Goal: Check status: Check status

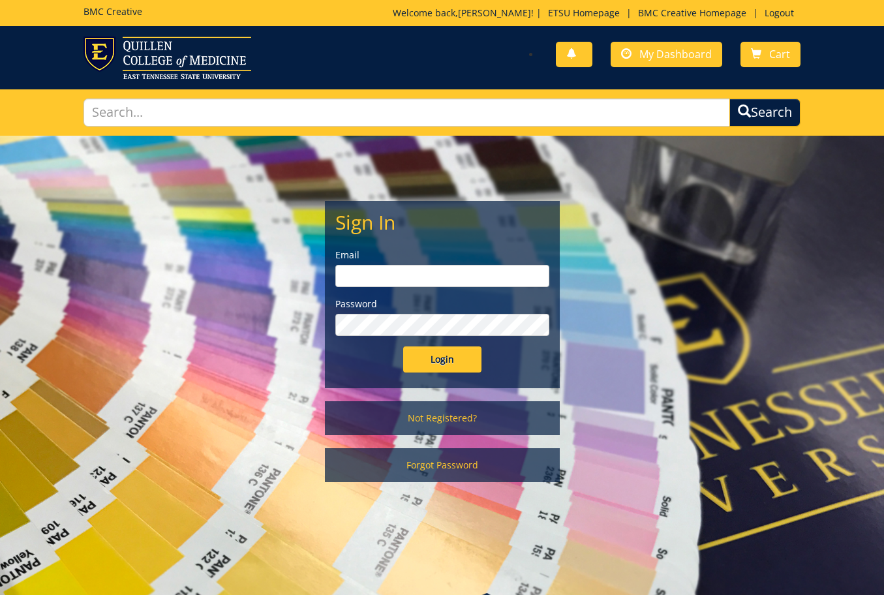
type input "[PERSON_NAME][EMAIL_ADDRESS][DOMAIN_NAME]"
click at [468, 360] on input "Login" at bounding box center [442, 360] width 78 height 26
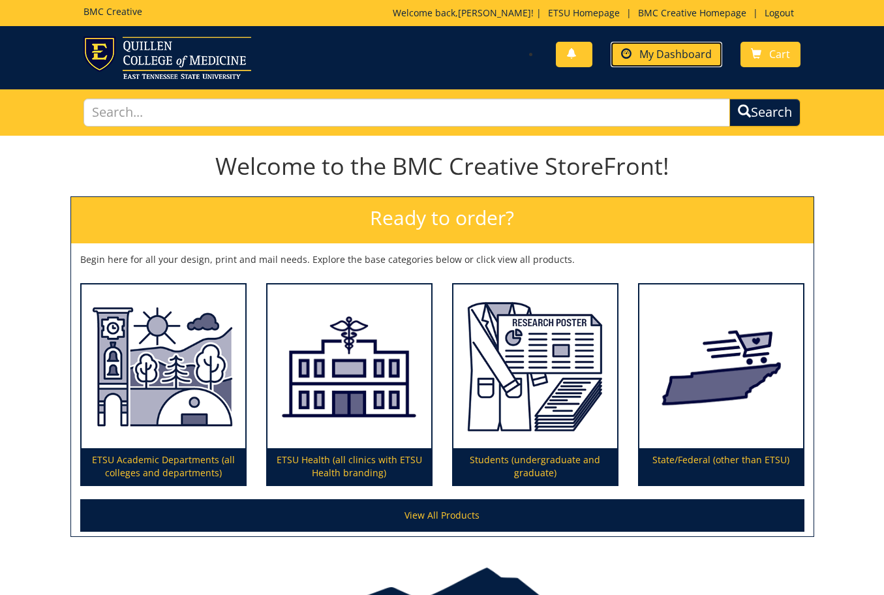
click at [684, 50] on span "My Dashboard" at bounding box center [676, 54] width 72 height 14
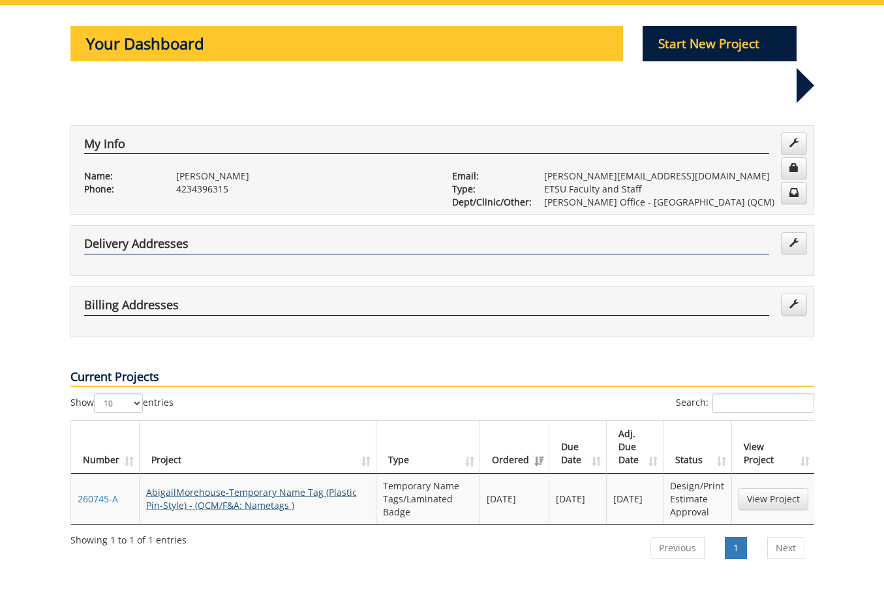
scroll to position [196, 0]
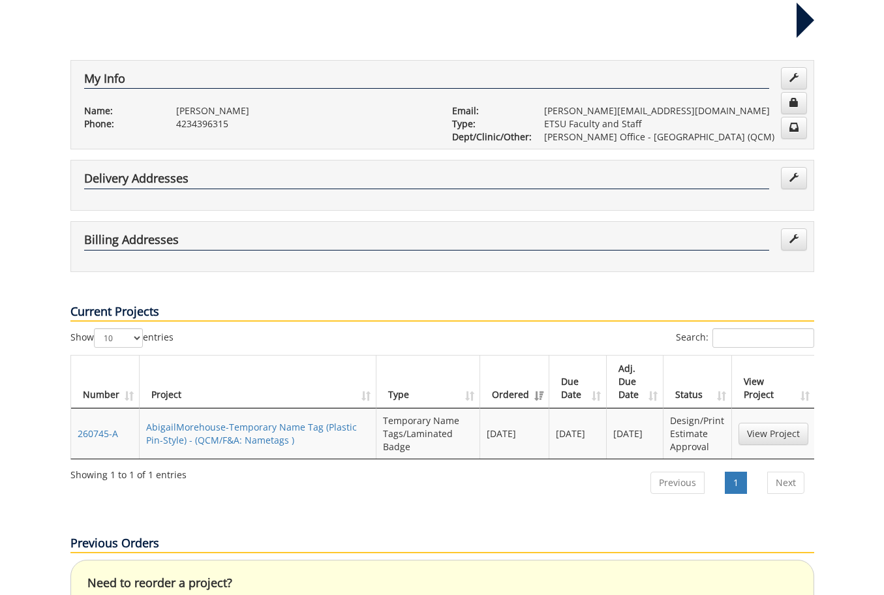
click at [242, 409] on td "AbigailMorehouse-Temporary Name Tag (Plastic Pin-Style) - (QCM/F&A: Nametags )" at bounding box center [258, 434] width 237 height 50
click at [773, 423] on link "View Project" at bounding box center [774, 434] width 70 height 22
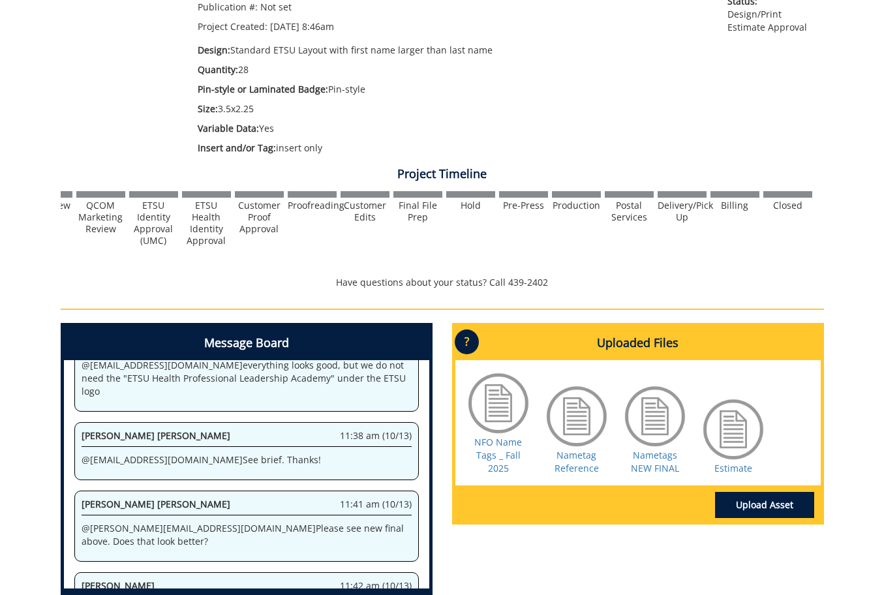
scroll to position [0, 512]
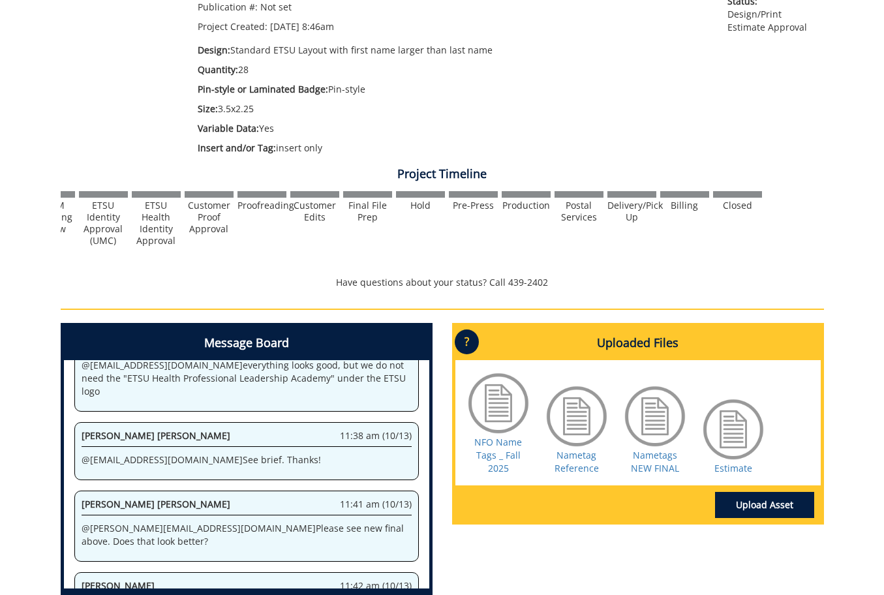
drag, startPoint x: 371, startPoint y: 208, endPoint x: 371, endPoint y: 215, distance: 7.2
click at [371, 215] on div "Final File Prep" at bounding box center [367, 211] width 49 height 23
drag, startPoint x: 371, startPoint y: 215, endPoint x: 465, endPoint y: 215, distance: 94.6
click at [465, 215] on div at bounding box center [186, 218] width 1276 height 57
drag, startPoint x: 480, startPoint y: 206, endPoint x: 678, endPoint y: 233, distance: 199.5
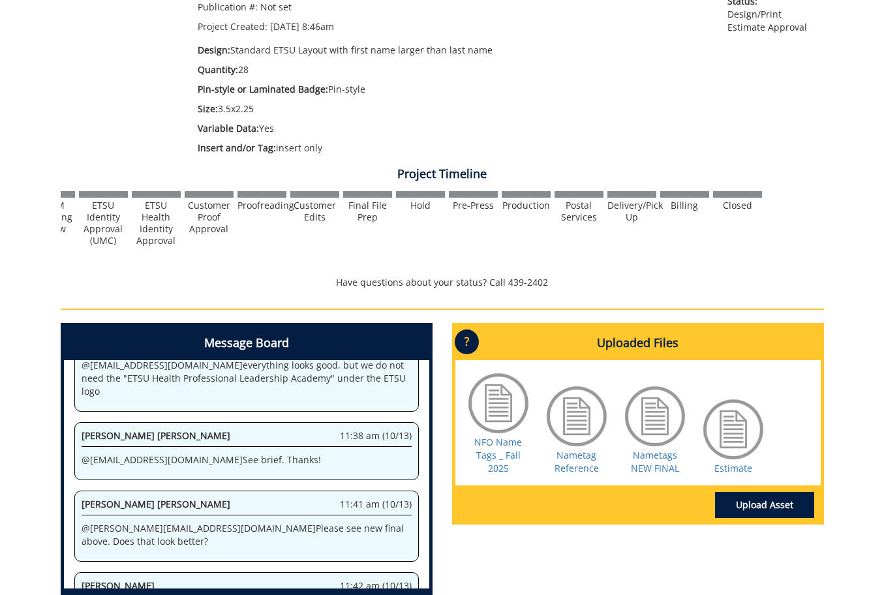
click at [678, 233] on div "Assessment Estimating" at bounding box center [186, 218] width 1276 height 57
click at [681, 233] on div at bounding box center [186, 218] width 1276 height 57
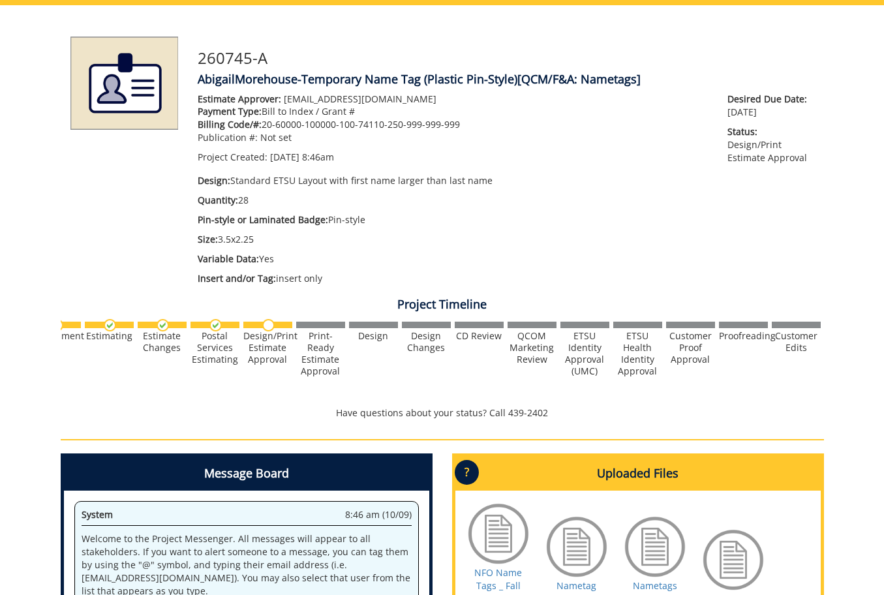
scroll to position [0, 0]
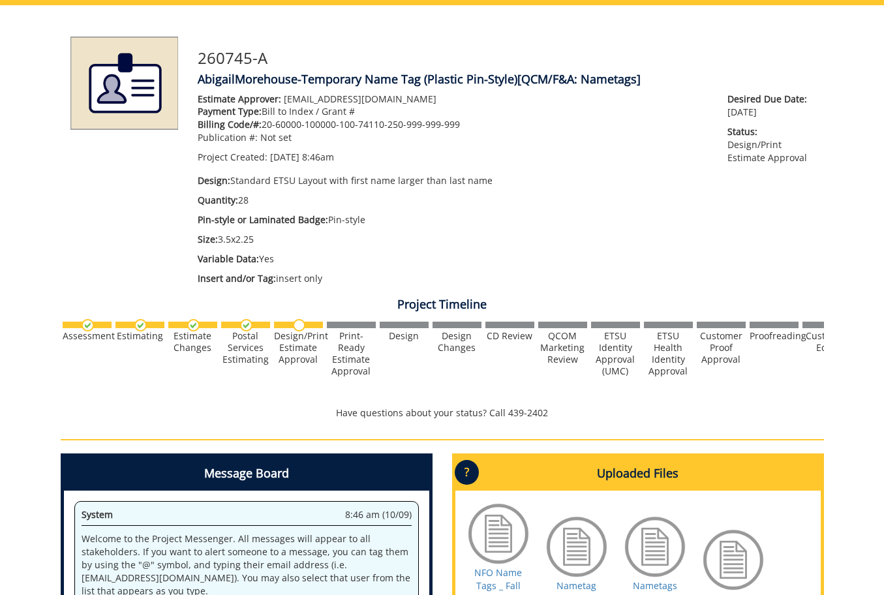
click at [305, 337] on div "Design/Print Estimate Approval" at bounding box center [298, 347] width 49 height 35
drag, startPoint x: 305, startPoint y: 337, endPoint x: 335, endPoint y: 350, distance: 32.1
click at [335, 350] on div "Print-Ready Estimate Approval" at bounding box center [351, 353] width 49 height 47
click at [501, 336] on div "CD Review" at bounding box center [510, 336] width 49 height 12
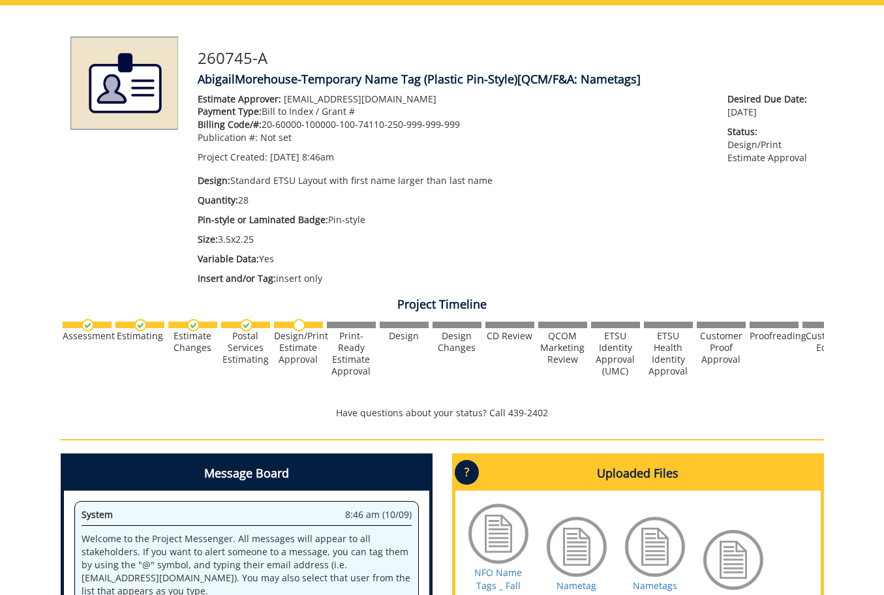
click at [517, 358] on div at bounding box center [699, 348] width 1276 height 57
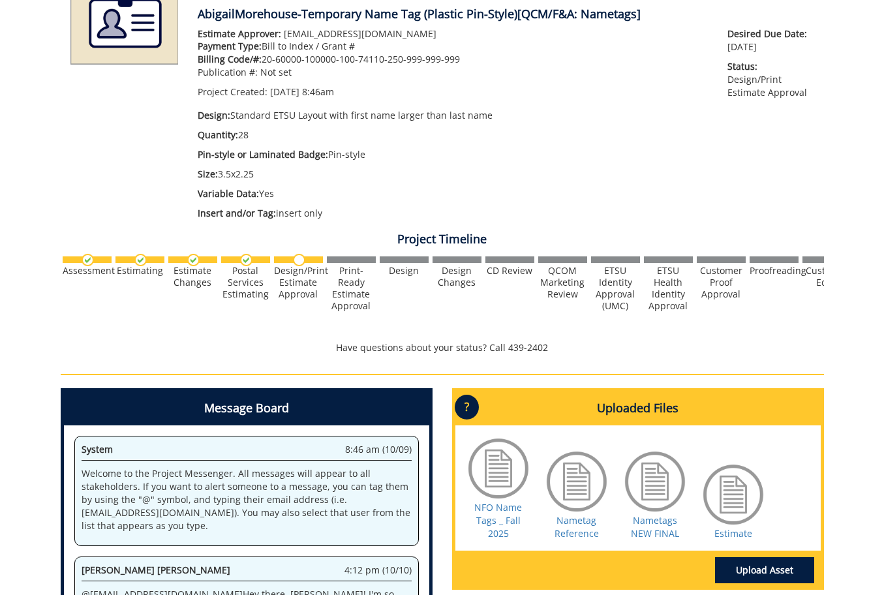
scroll to position [261, 0]
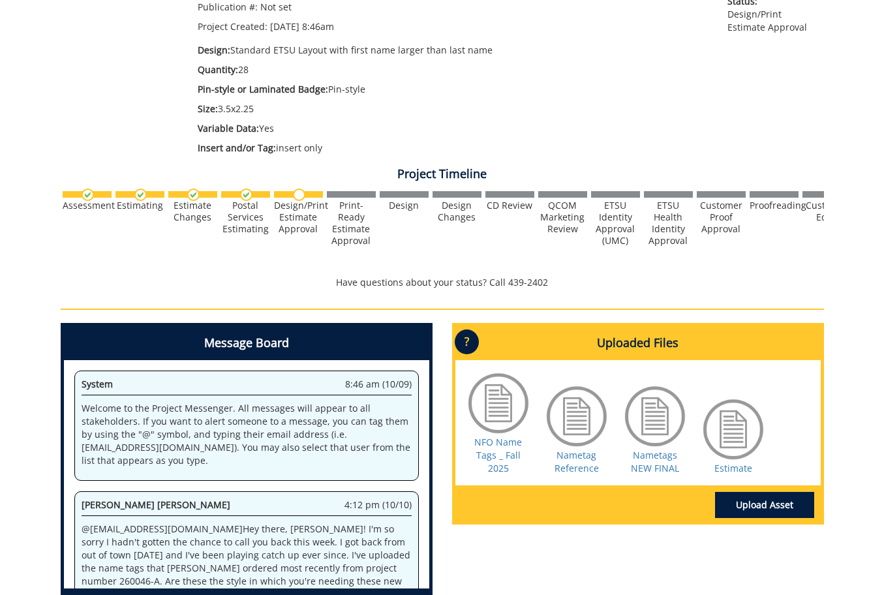
click at [457, 345] on p "?" at bounding box center [467, 342] width 24 height 25
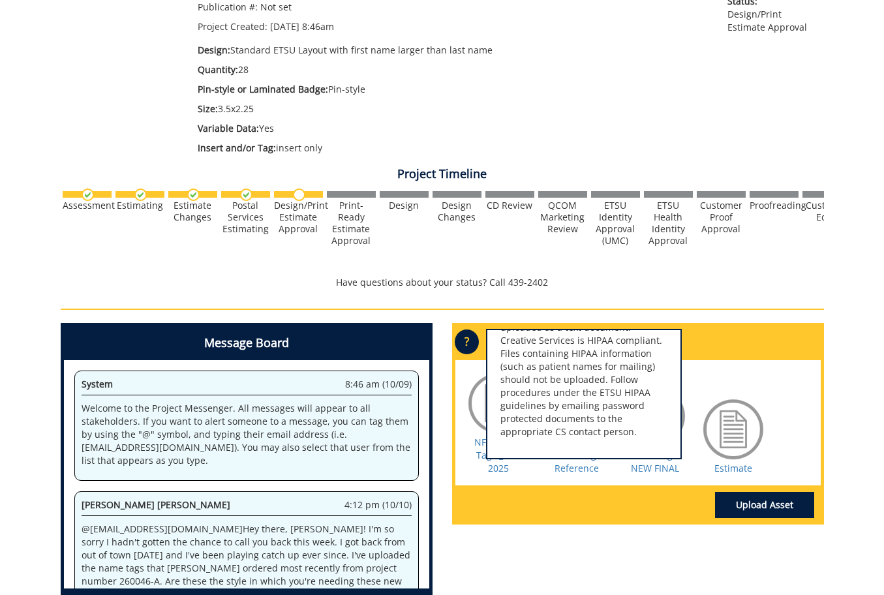
scroll to position [326, 0]
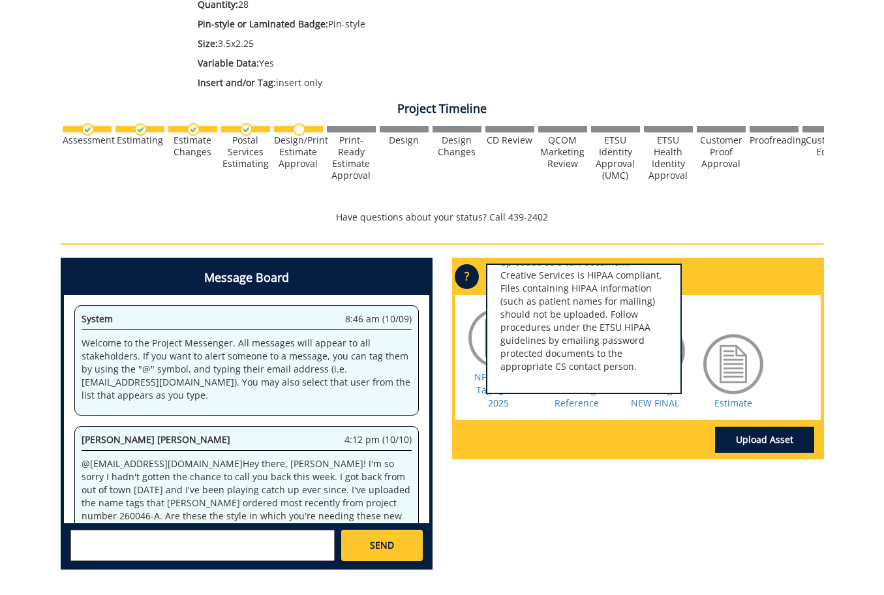
click at [535, 478] on div "Message Board System 8:46 am (10/09) Welcome to the Project Messenger. All mess…" at bounding box center [442, 419] width 783 height 322
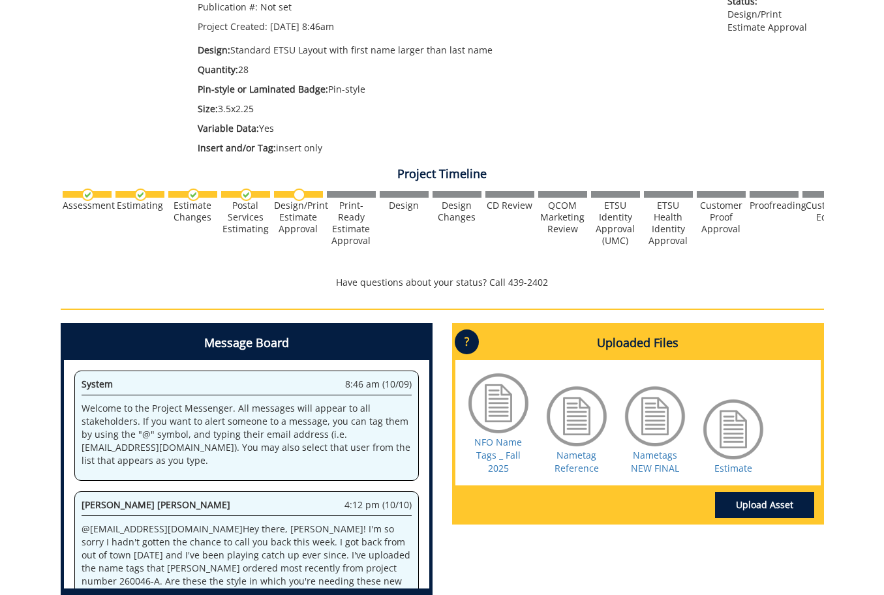
scroll to position [196, 0]
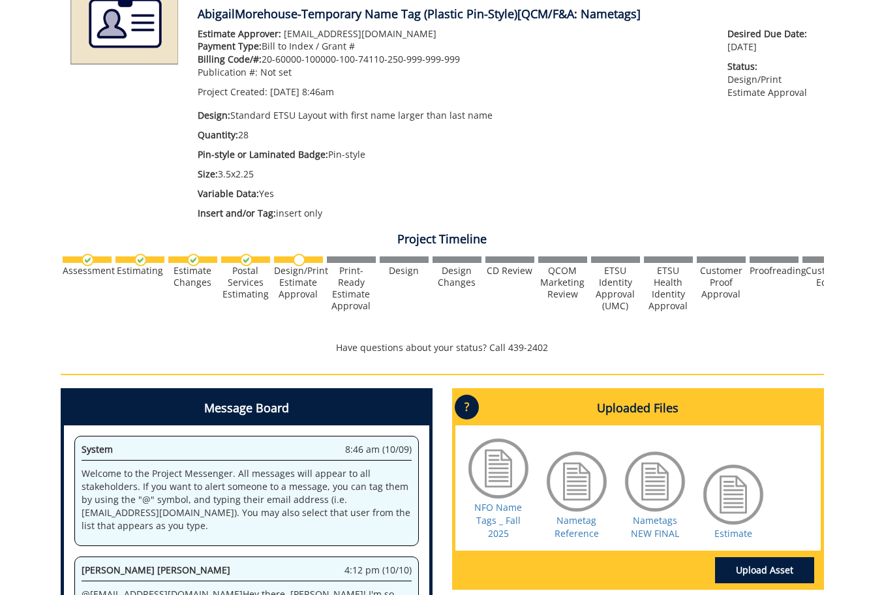
click at [245, 155] on span "Pin-style or Laminated Badge:" at bounding box center [263, 154] width 131 height 12
click at [255, 191] on span "Variable Data:" at bounding box center [228, 193] width 61 height 12
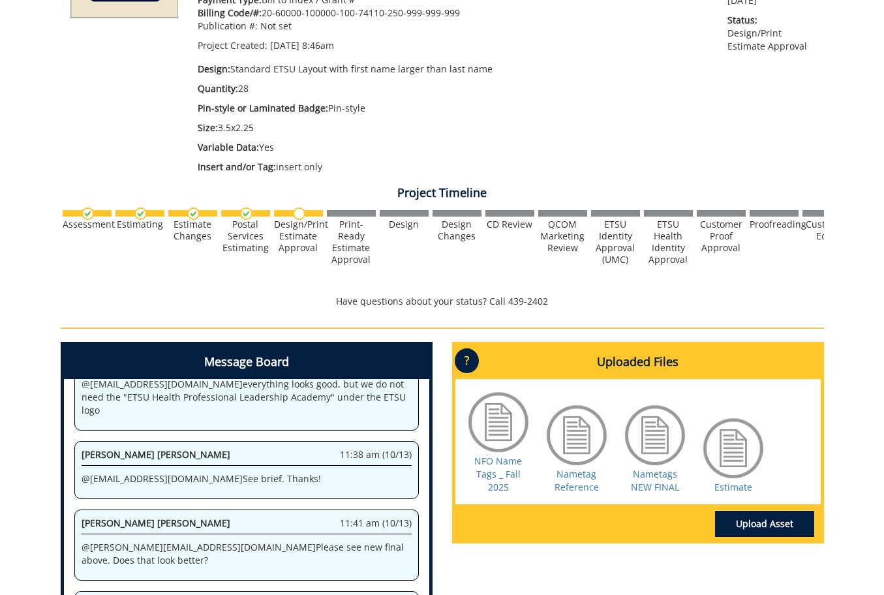
scroll to position [177, 0]
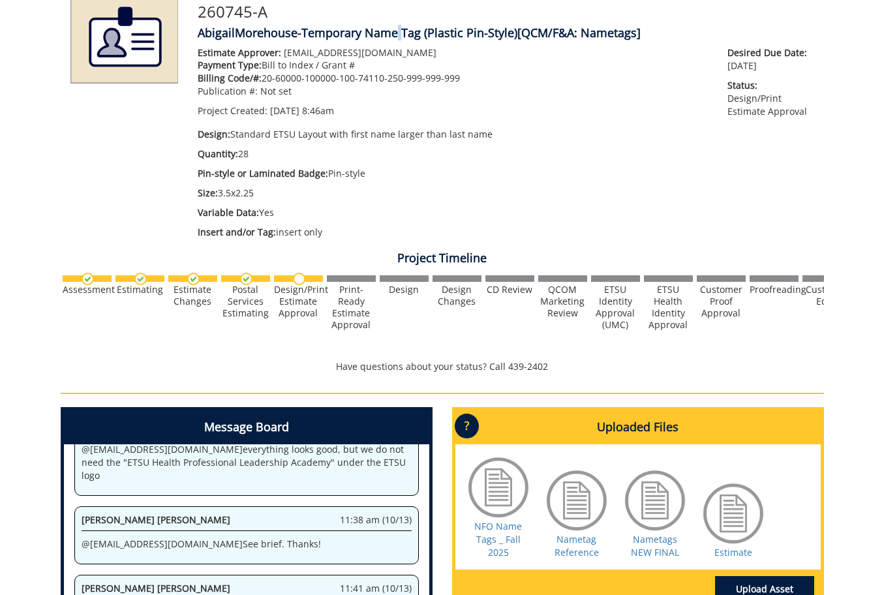
click at [401, 30] on h4 "AbigailMorehouse-Temporary Name Tag (Plastic Pin-Style) [QCM/F&A: Nametags]" at bounding box center [506, 33] width 617 height 13
drag, startPoint x: 298, startPoint y: 127, endPoint x: 295, endPoint y: 136, distance: 10.1
click at [295, 136] on div "Estimate Approver: forrestd@etsu.edu Payment Type: Bill to Index / Grant # Bill…" at bounding box center [453, 145] width 531 height 199
click at [324, 172] on p "Pin-style or Laminated Badge: Pin-style" at bounding box center [453, 173] width 511 height 13
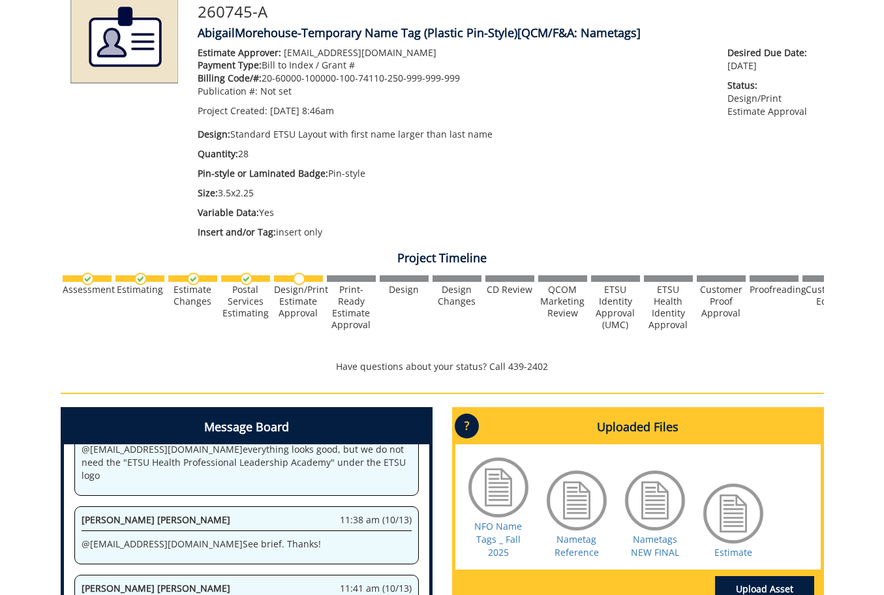
click at [326, 197] on p "Size: 3.5x2.25" at bounding box center [453, 193] width 511 height 13
click at [254, 211] on span "Variable Data:" at bounding box center [228, 212] width 61 height 12
click at [260, 215] on p "Variable Data: Yes" at bounding box center [453, 212] width 511 height 13
drag, startPoint x: 271, startPoint y: 235, endPoint x: 320, endPoint y: 247, distance: 49.7
click at [320, 247] on div "260745-A AbigailMorehouse-Temporary Name Tag (Plastic Pin-Style) [QCM/F&A: Name…" at bounding box center [443, 360] width 764 height 740
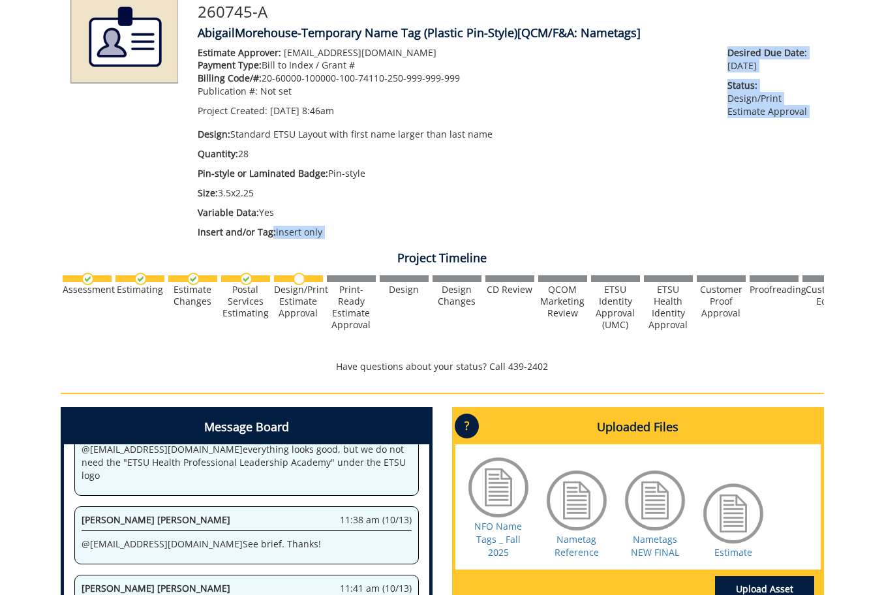
drag, startPoint x: 320, startPoint y: 247, endPoint x: 309, endPoint y: 239, distance: 13.2
click at [309, 239] on div "Estimate Approver: forrestd@etsu.edu Payment Type: Bill to Index / Grant # Bill…" at bounding box center [453, 145] width 531 height 199
click at [303, 236] on p "Insert and/or Tag: insert only" at bounding box center [453, 232] width 511 height 13
click at [296, 234] on p "Insert and/or Tag: insert only" at bounding box center [453, 232] width 511 height 13
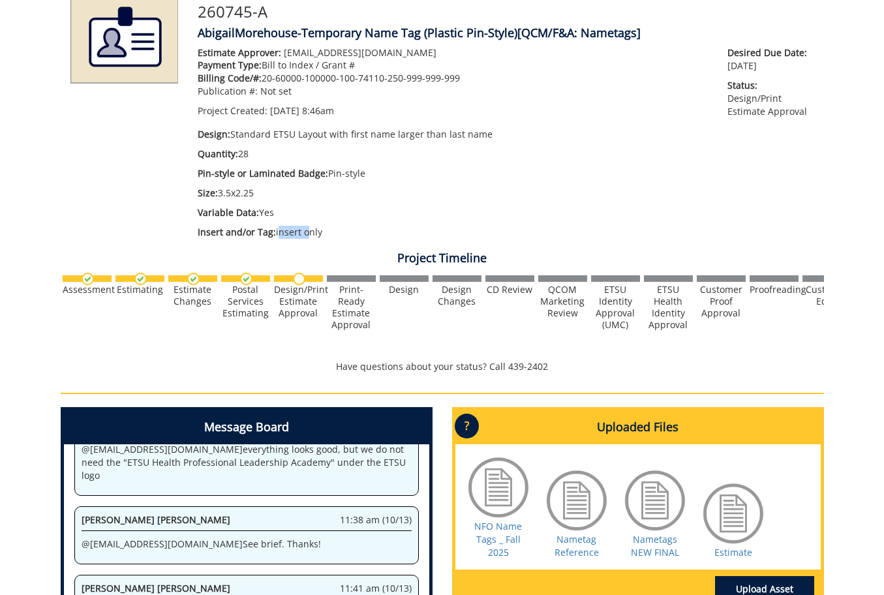
click at [300, 236] on p "Insert and/or Tag: insert only" at bounding box center [453, 232] width 511 height 13
click at [305, 247] on div "Project Timeline Assessment Estimating" at bounding box center [442, 312] width 783 height 135
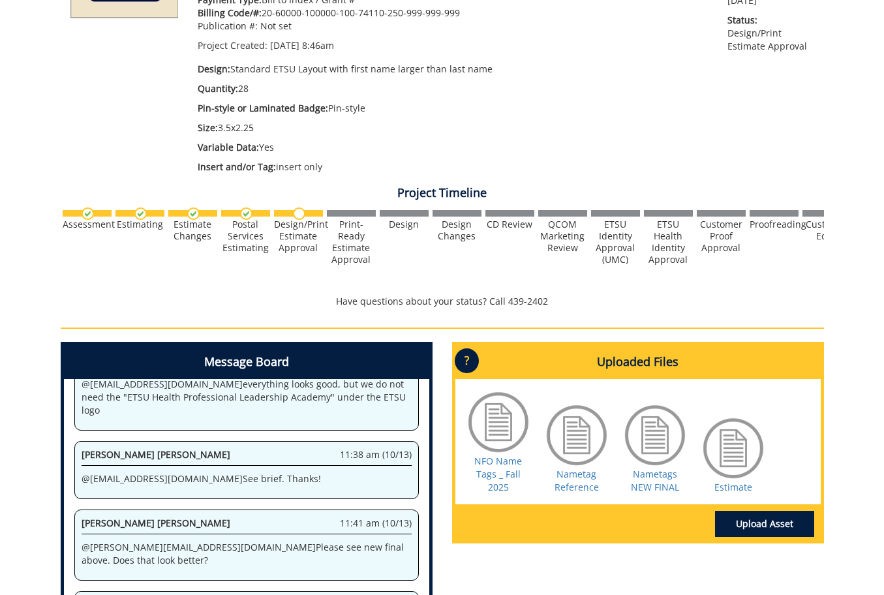
scroll to position [307, 0]
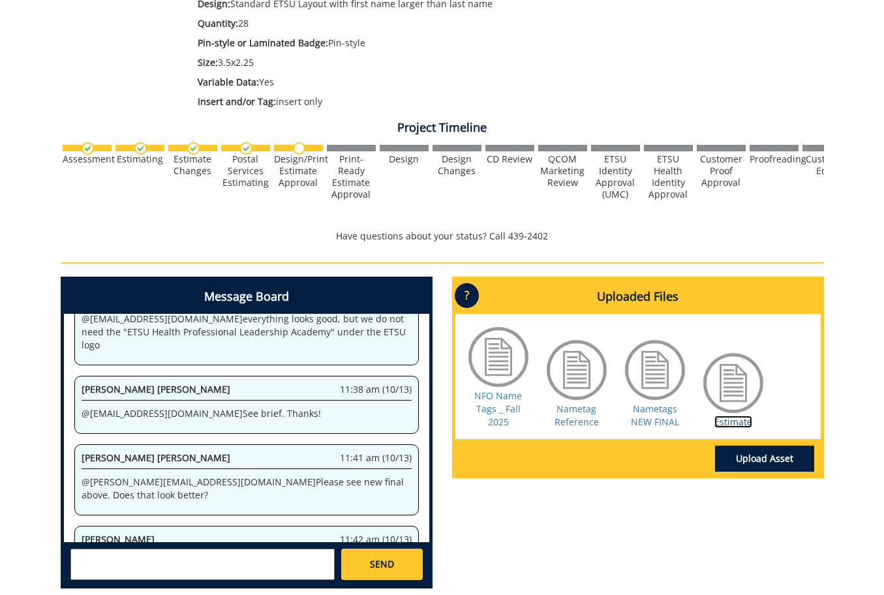
click at [731, 421] on link "Estimate" at bounding box center [734, 422] width 38 height 12
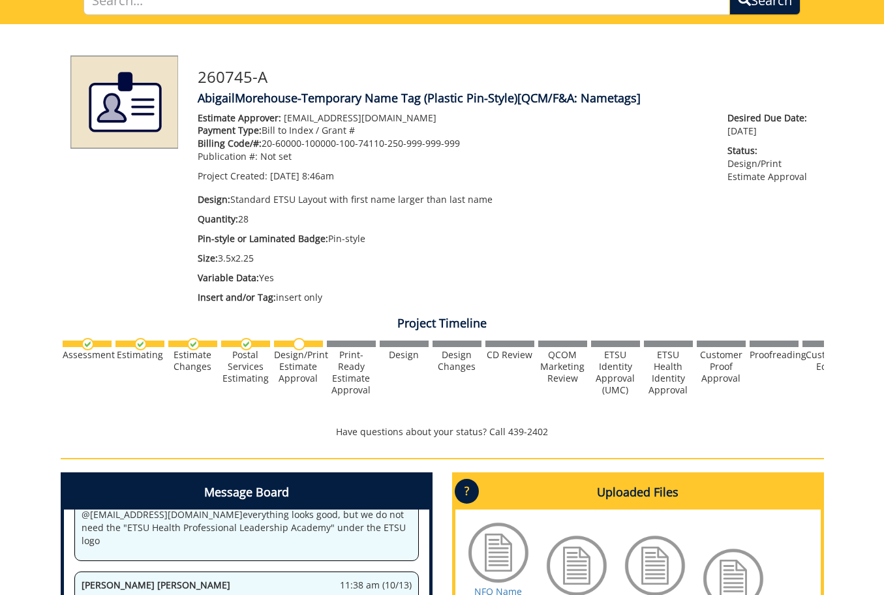
click at [232, 97] on h4 "AbigailMorehouse-Temporary Name Tag (Plastic Pin-Style) [QCM/F&A: Nametags]" at bounding box center [506, 98] width 617 height 13
drag, startPoint x: 232, startPoint y: 97, endPoint x: 307, endPoint y: 101, distance: 75.1
click at [307, 101] on h4 "AbigailMorehouse-Temporary Name Tag (Plastic Pin-Style) [QCM/F&A: Nametags]" at bounding box center [506, 98] width 617 height 13
click at [396, 100] on h4 "AbigailMorehouse-Temporary Name Tag (Plastic Pin-Style) [QCM/F&A: Nametags]" at bounding box center [506, 98] width 617 height 13
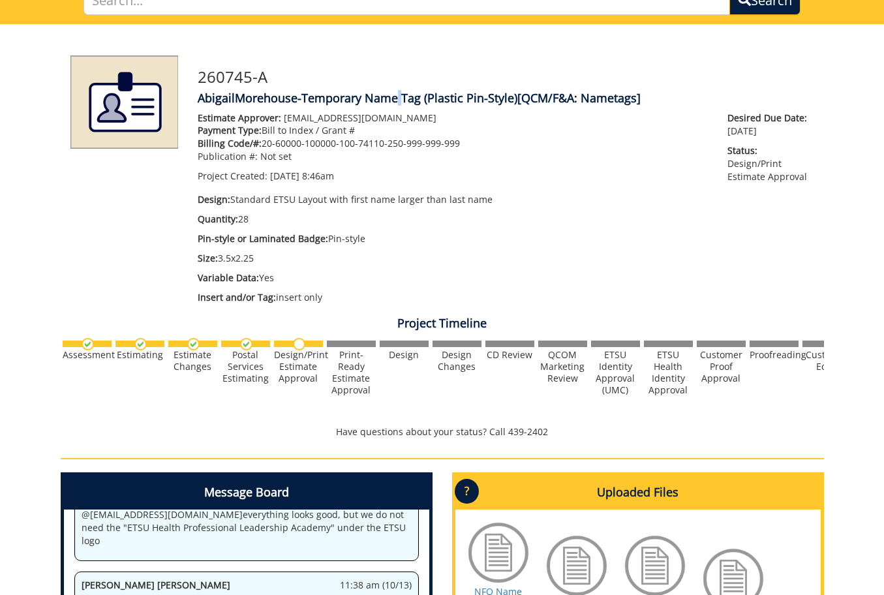
click at [396, 100] on h4 "AbigailMorehouse-Temporary Name Tag (Plastic Pin-Style) [QCM/F&A: Nametags]" at bounding box center [506, 98] width 617 height 13
click at [396, 119] on p "Estimate Approver: forrestd@etsu.edu" at bounding box center [453, 118] width 511 height 13
click at [360, 99] on h4 "AbigailMorehouse-Temporary Name Tag (Plastic Pin-Style) [QCM/F&A: Nametags]" at bounding box center [506, 98] width 617 height 13
click at [378, 129] on p "Payment Type: Bill to Index / Grant #" at bounding box center [453, 130] width 511 height 13
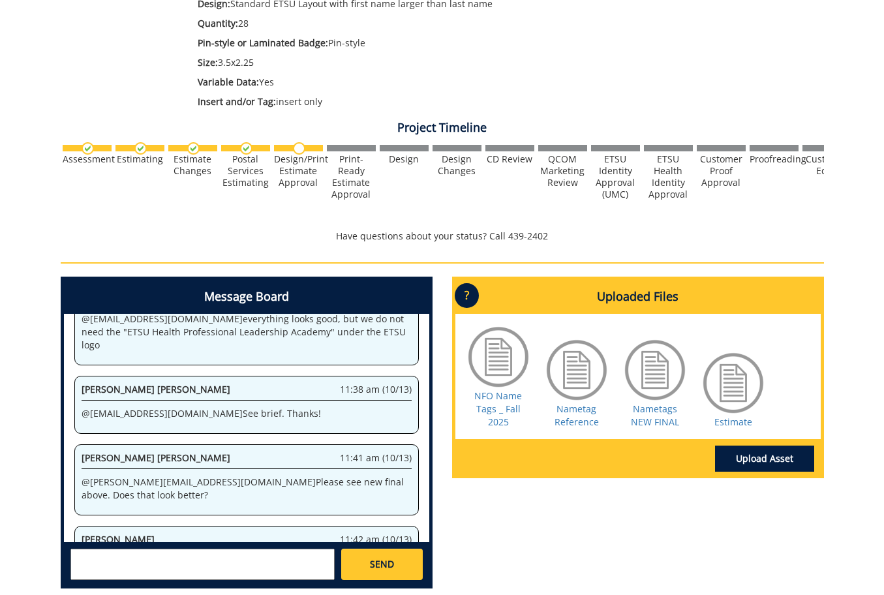
scroll to position [438, 0]
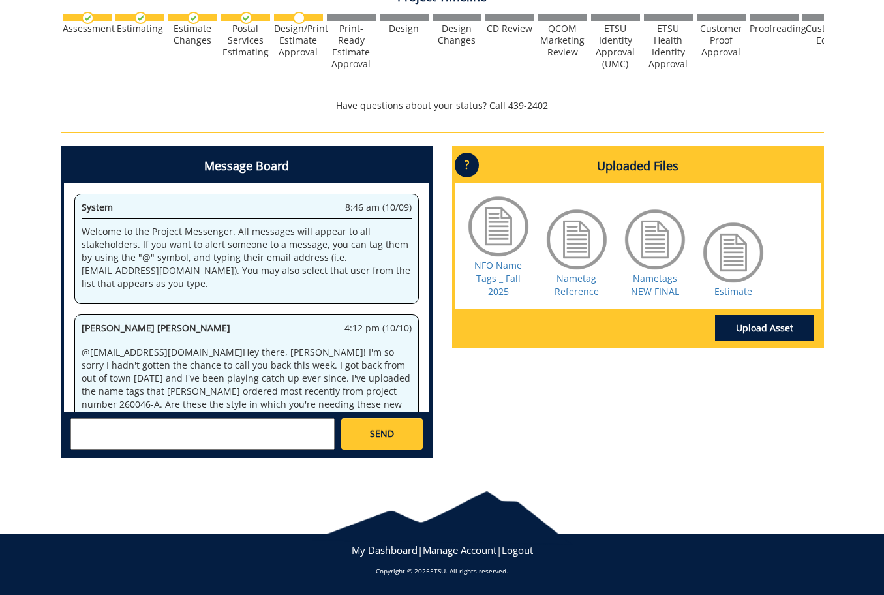
scroll to position [552, 0]
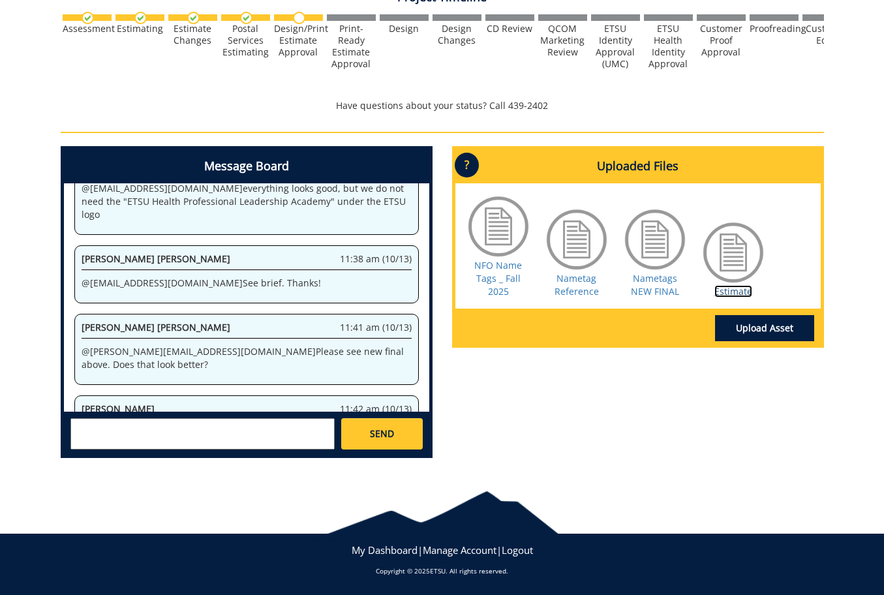
click at [741, 292] on link "Estimate" at bounding box center [734, 291] width 38 height 12
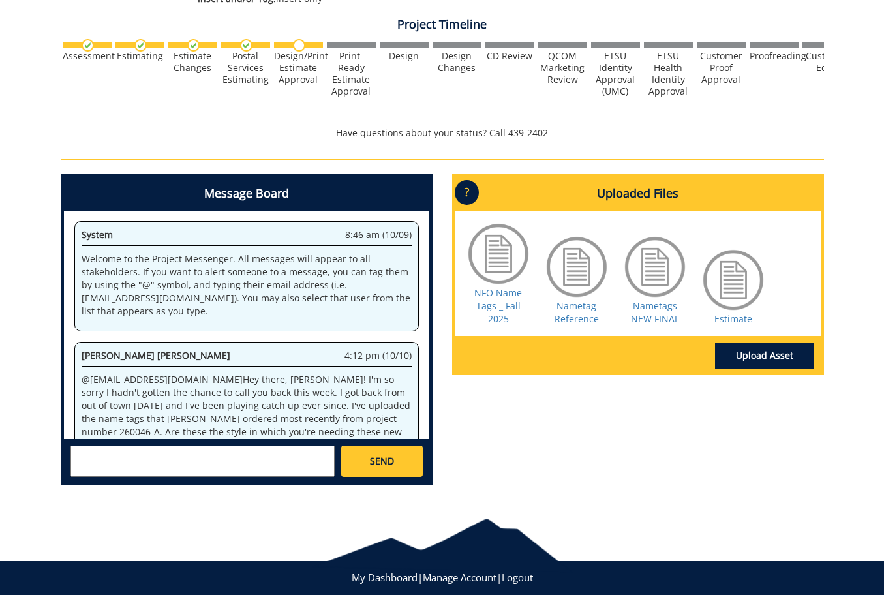
scroll to position [552, 0]
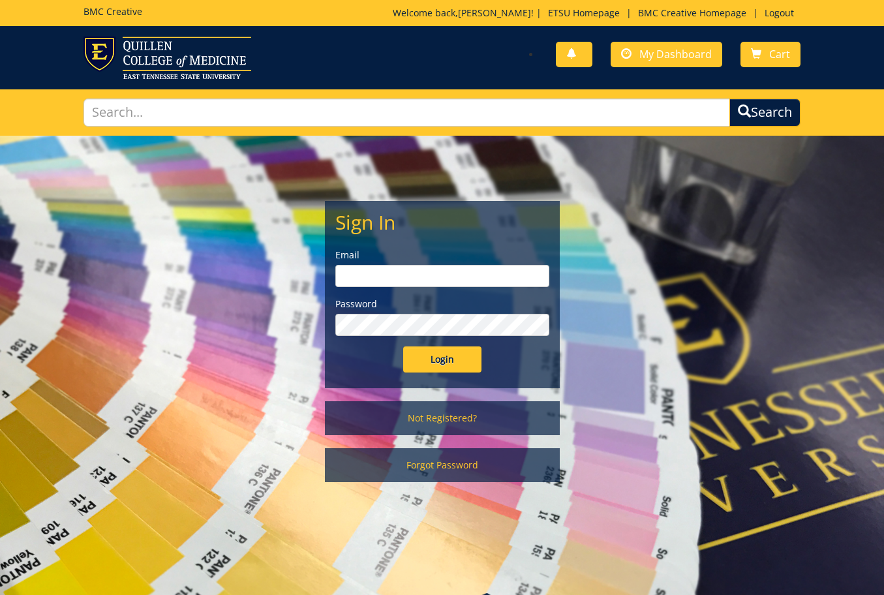
type input "morehouse@etsu.edu"
click at [453, 362] on input "Login" at bounding box center [442, 360] width 78 height 26
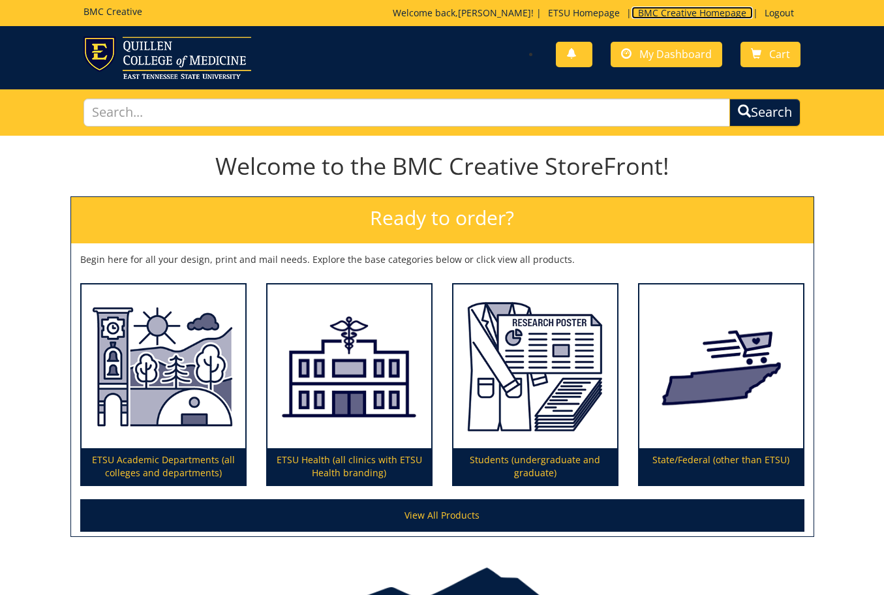
click at [656, 9] on link "BMC Creative Homepage" at bounding box center [692, 13] width 121 height 12
click at [685, 59] on span "My Dashboard" at bounding box center [676, 54] width 72 height 14
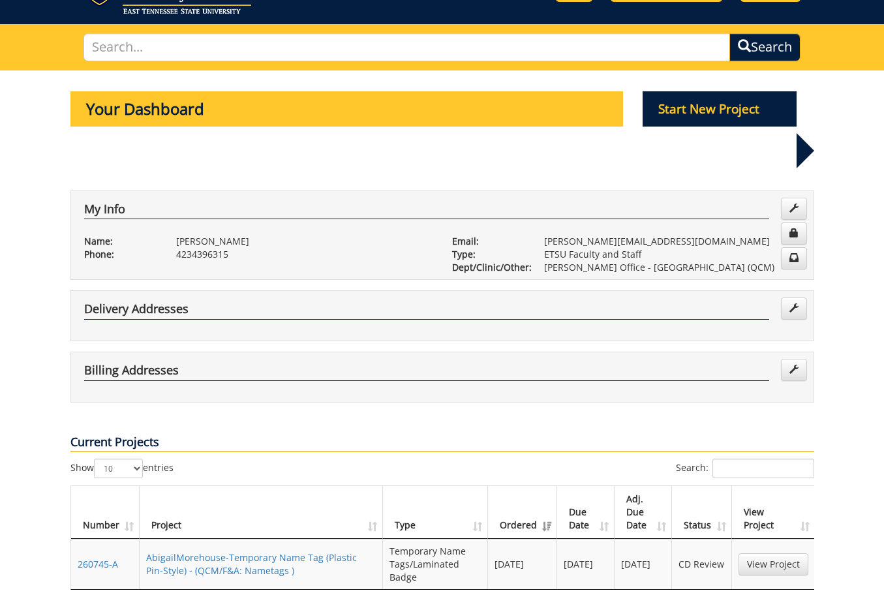
scroll to position [131, 0]
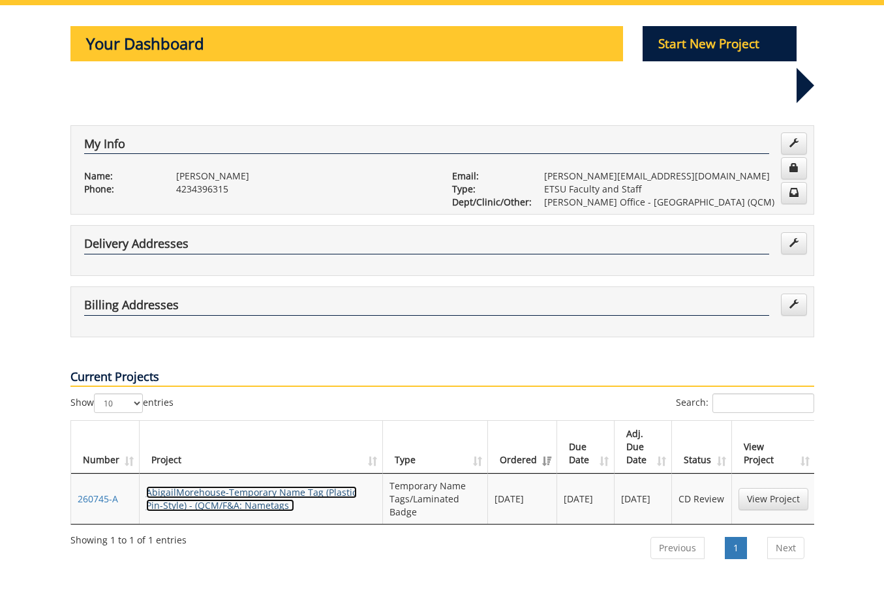
click at [283, 486] on link "AbigailMorehouse-Temporary Name Tag (Plastic Pin-Style) - (QCM/F&A: Nametags )" at bounding box center [251, 498] width 211 height 25
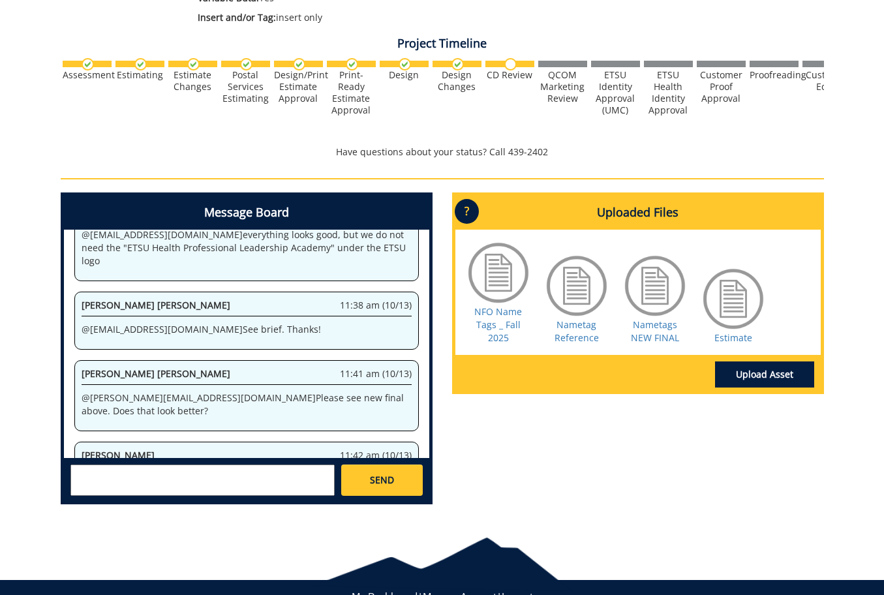
scroll to position [422, 0]
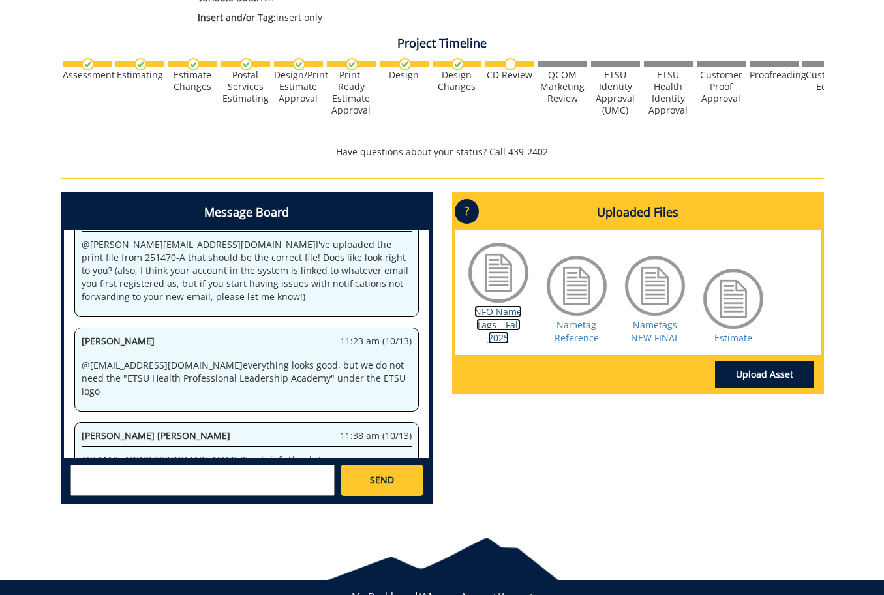
click at [513, 323] on link "NFO Name Tags _ Fall 2025" at bounding box center [498, 324] width 48 height 39
